Goal: Task Accomplishment & Management: Use online tool/utility

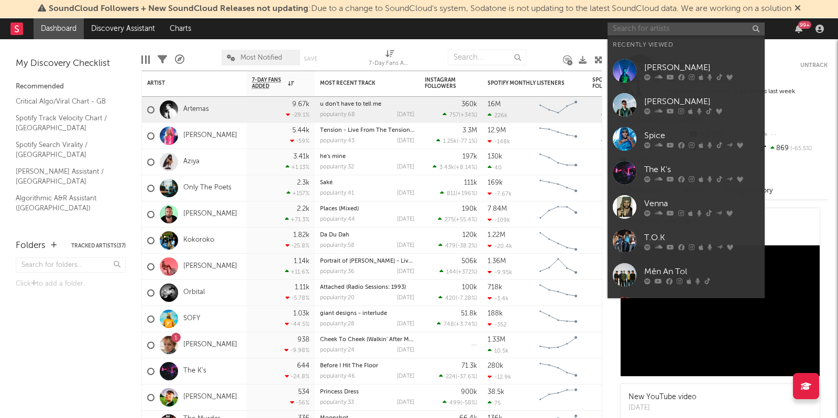
click at [623, 23] on input "text" at bounding box center [686, 29] width 157 height 13
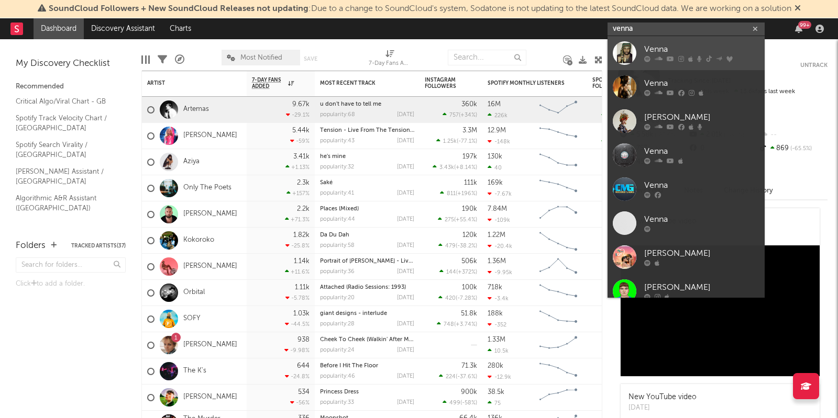
type input "venna"
click at [666, 43] on div "Venna" at bounding box center [701, 49] width 115 height 13
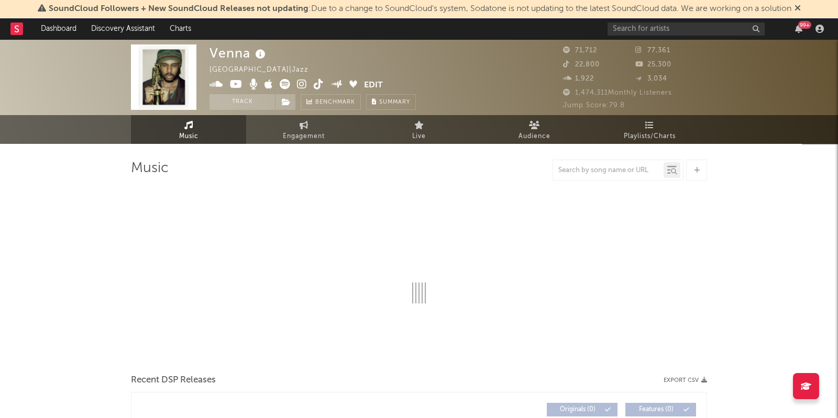
select select "6m"
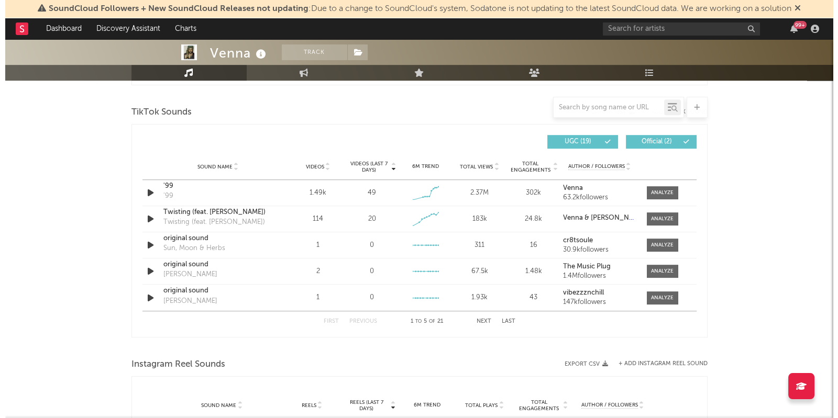
scroll to position [676, 0]
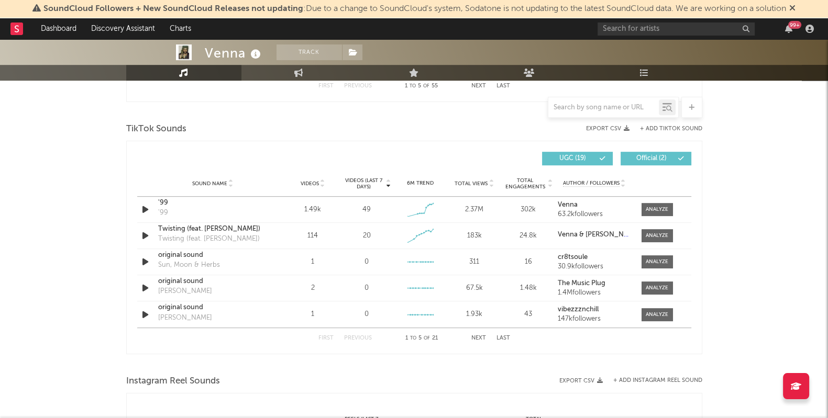
click at [676, 128] on button "+ Add TikTok Sound" at bounding box center [671, 129] width 62 height 6
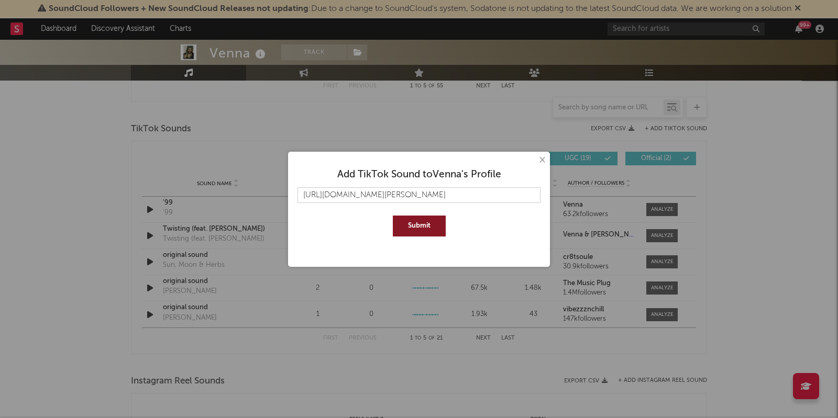
scroll to position [0, 79]
type input "[URL][DOMAIN_NAME][PERSON_NAME]"
click at [420, 224] on button "Submit" at bounding box center [419, 226] width 53 height 21
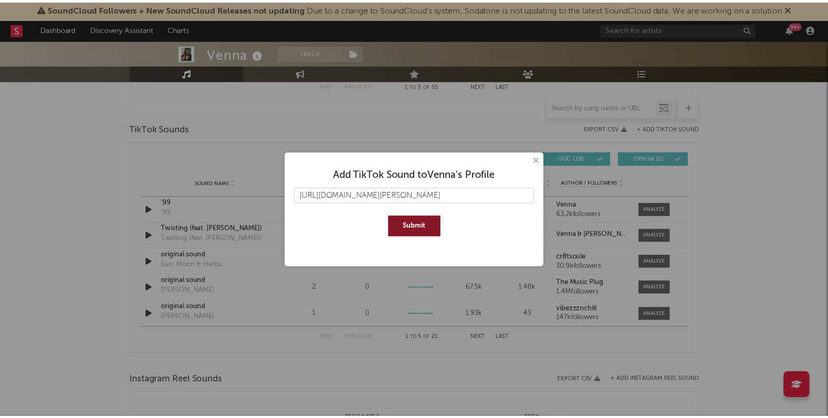
scroll to position [0, 0]
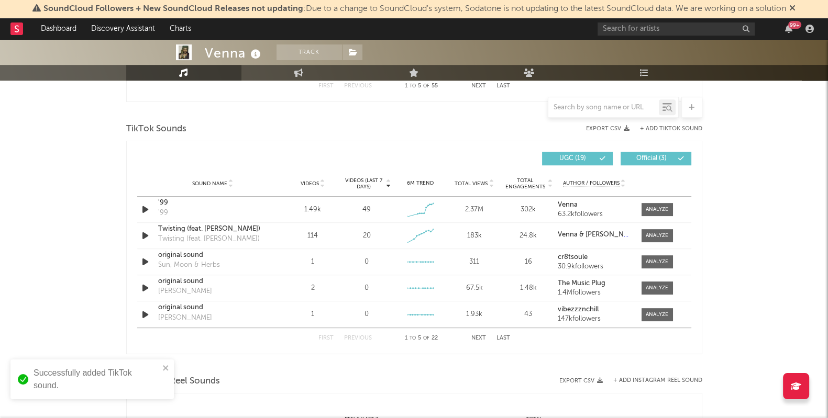
click at [605, 102] on div at bounding box center [603, 107] width 111 height 13
click at [576, 104] on input "text" at bounding box center [603, 108] width 111 height 8
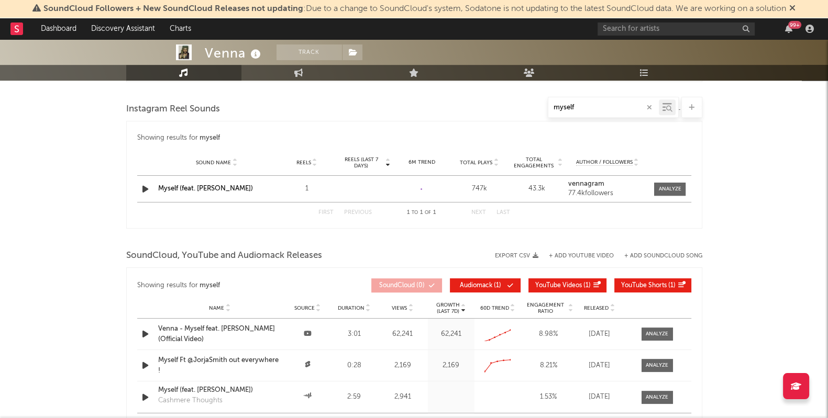
type input "myself"
click at [623, 31] on input "text" at bounding box center [676, 29] width 157 height 13
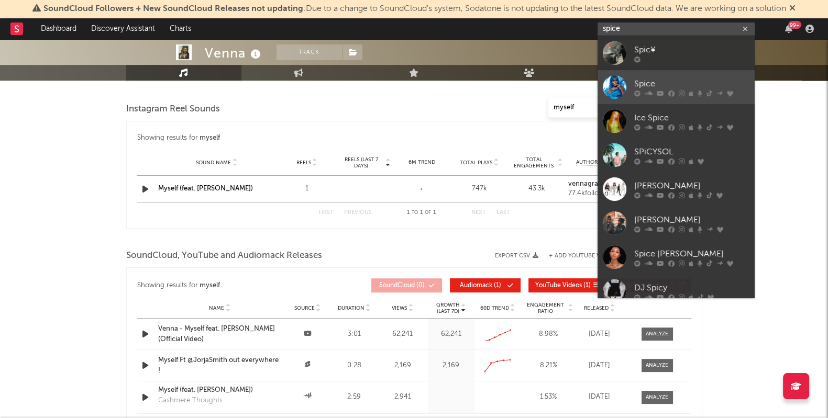
type input "spice"
click at [642, 76] on link "Spice" at bounding box center [676, 87] width 157 height 34
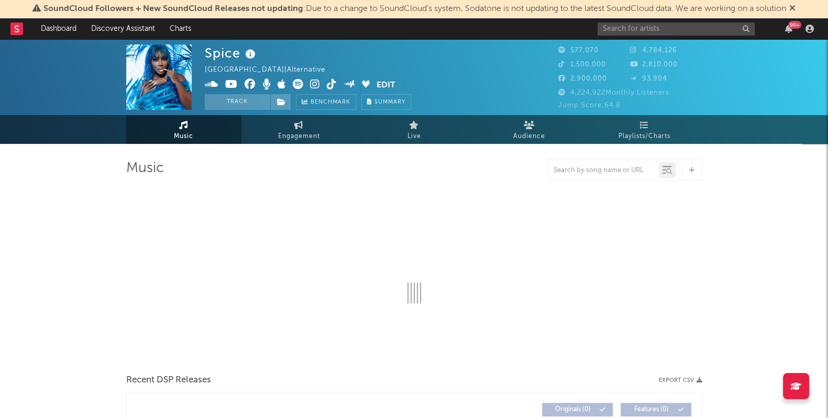
select select "6m"
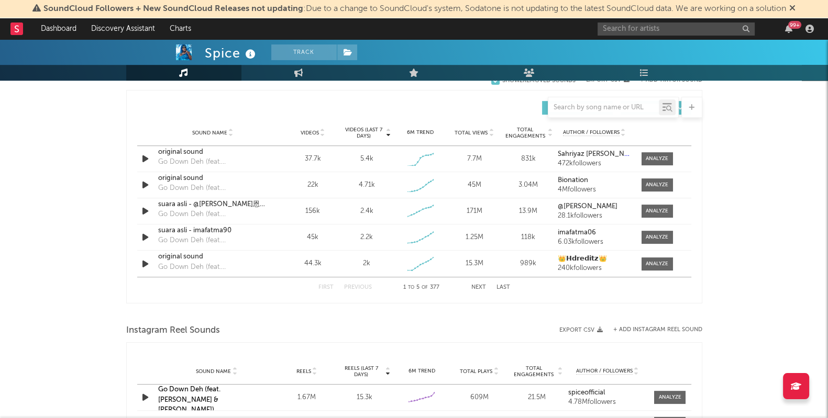
scroll to position [726, 0]
drag, startPoint x: 617, startPoint y: 109, endPoint x: 633, endPoint y: 111, distance: 15.9
click at [633, 111] on input "text" at bounding box center [603, 108] width 111 height 8
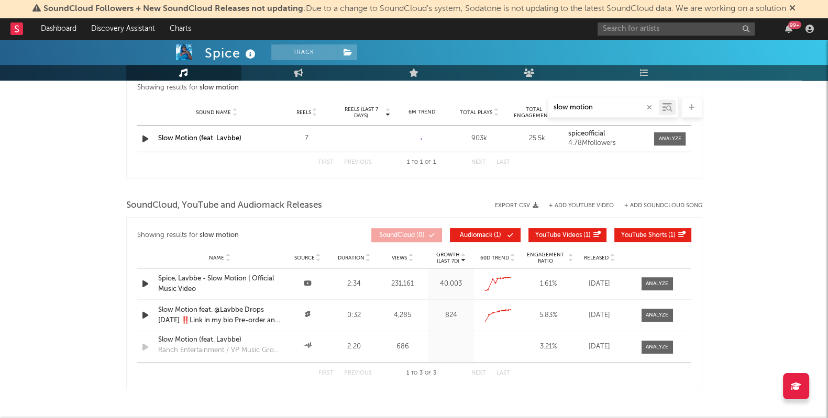
type input "slow motion"
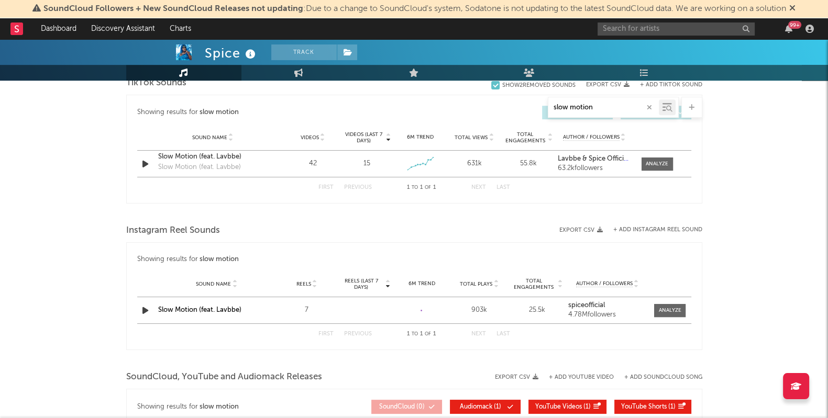
scroll to position [534, 0]
